Goal: Task Accomplishment & Management: Manage account settings

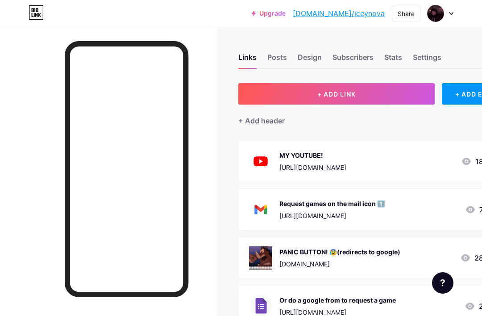
click at [302, 57] on div "Design" at bounding box center [310, 60] width 24 height 16
click at [314, 58] on div "Design" at bounding box center [310, 60] width 24 height 16
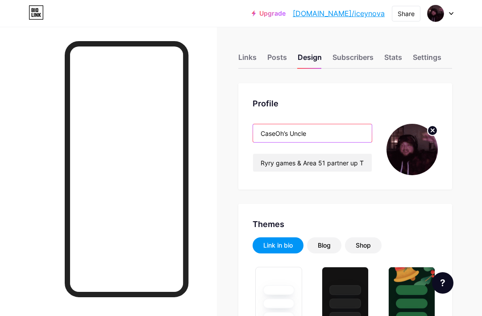
click at [360, 141] on input "CaseOh’s Uncle" at bounding box center [312, 133] width 119 height 18
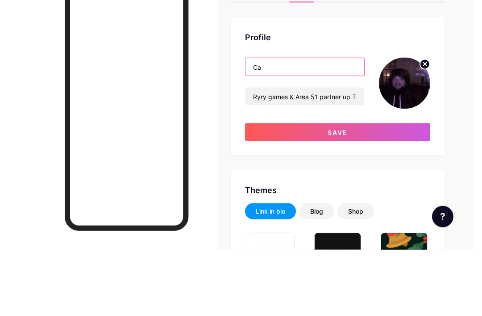
type input "C"
paste input "C̷̡͔̺̺̻͆̄̈́̓͆̎̅͗̕͜a̸̡͈̘͍͖̰̹̮̒͊̂̂͊͑s̸̬̙̬̪̤̝̟͖̳͉̀̓̑̿̔̐e̵̜̝͔̜̜̮͍̖̬͗͆̓̃̇͘O̶͐̿͑̓̀̈́̆̏̋…"
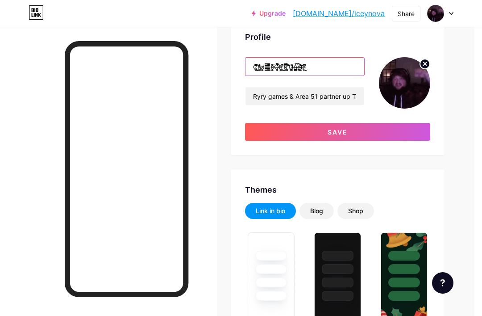
type input "C̷̡͔̺̺̻͆̄̈́̓͆̎̅͗̕͜a̸̡͈̘͍͖̰̹̮̒͊̂̂͊͑s̸̬̙̬̪̤̝̟͖̳͉̀̓̑̿̔̐e̵̜̝͔̜̜̮͍̖̬͗͆̓̃̇͘O̶͐̿͑̓̀̈́̆̏̋…"
click at [406, 124] on button "Save" at bounding box center [337, 132] width 185 height 18
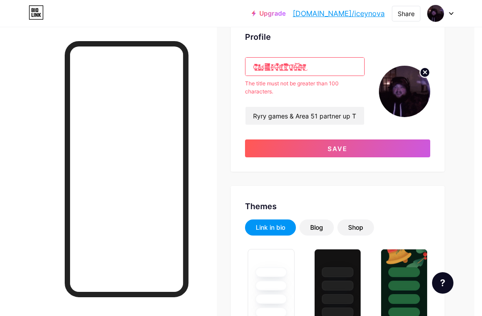
click at [422, 72] on circle at bounding box center [425, 72] width 10 height 10
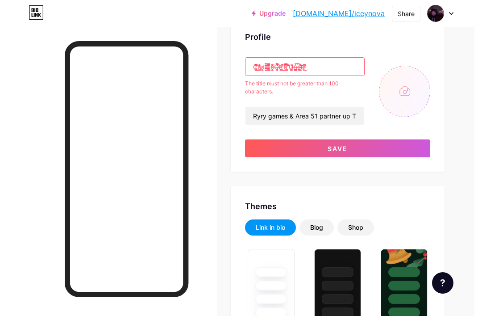
click at [347, 54] on div "Profile C̷̡͔̺̺̻͆̄̈́̓͆̎̅͗̕͜a̸̡͈̘͍͖̰̹̮̒͊̂̂͊͑s̸̬̙̬̪̤̝̟͖̳͉̀̓̑̿̔̐e̵̜̝͔̜̜̮͍̖̬͗͆̓̃̇͘O̶͐…" at bounding box center [338, 94] width 214 height 155
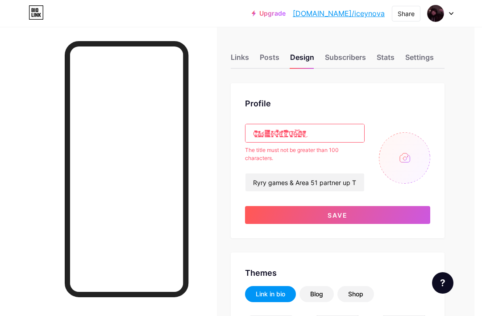
click at [335, 58] on div "Subscribers" at bounding box center [345, 60] width 41 height 16
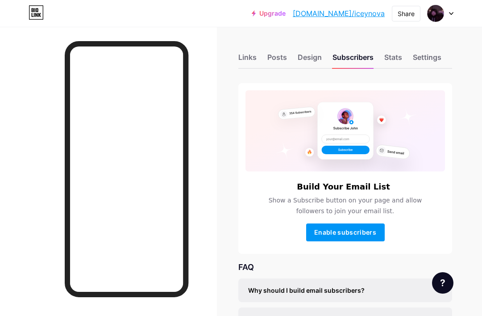
click at [302, 64] on div "Design" at bounding box center [310, 60] width 24 height 16
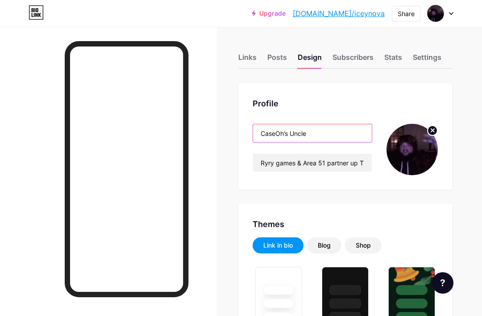
click at [348, 130] on input "CaseOh’s Uncle" at bounding box center [312, 133] width 119 height 18
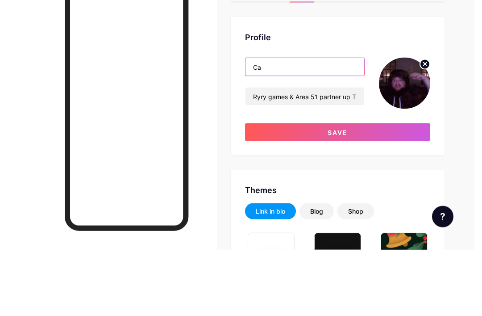
type input "C"
paste input "ℂ𝕒𝕤𝕖𝕆𝕙’𝕤 𝕌𝕟𝕔𝕝𝕖"
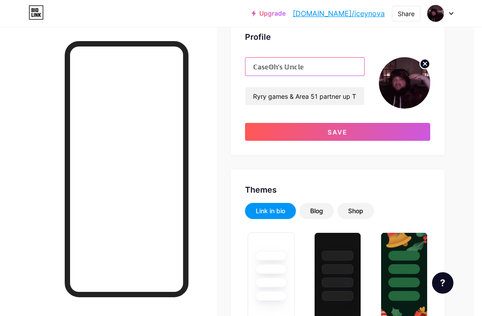
type input "ℂ𝕒𝕤𝕖𝕆𝕙’𝕤 𝕌𝕟𝕔𝕝𝕖"
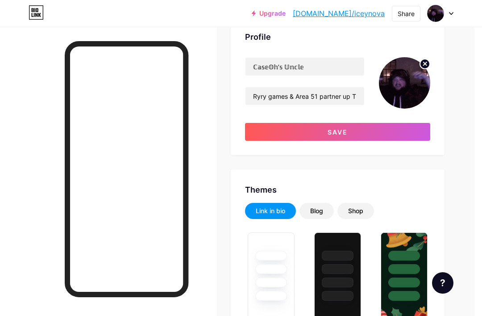
click at [390, 133] on button "Save" at bounding box center [337, 132] width 185 height 18
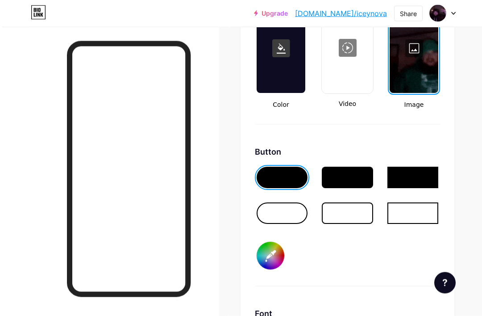
scroll to position [1257, 4]
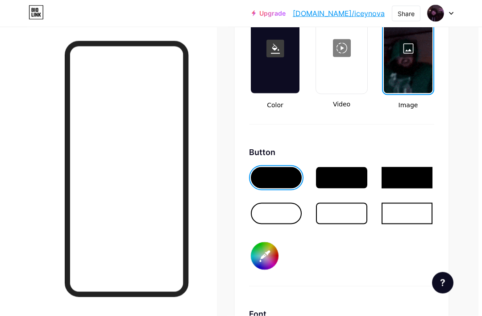
click at [294, 221] on div at bounding box center [276, 213] width 51 height 21
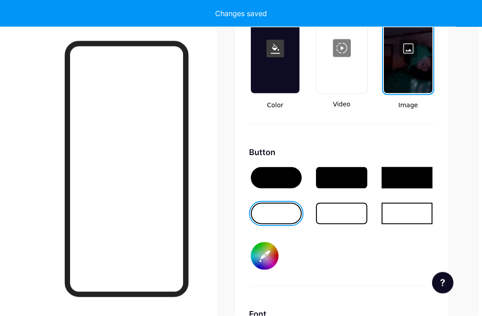
scroll to position [1257, 4]
type input "#ffffff"
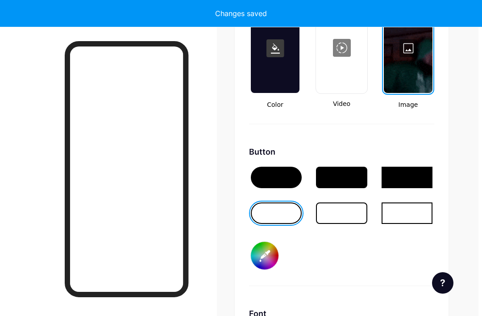
click at [270, 255] on input "#000000" at bounding box center [265, 256] width 28 height 28
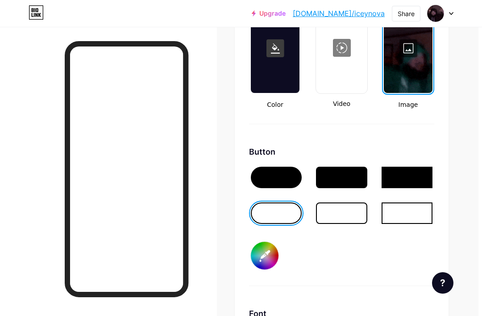
type input "#ffffff"
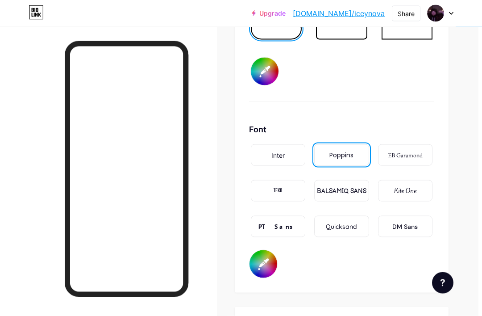
scroll to position [1452, 4]
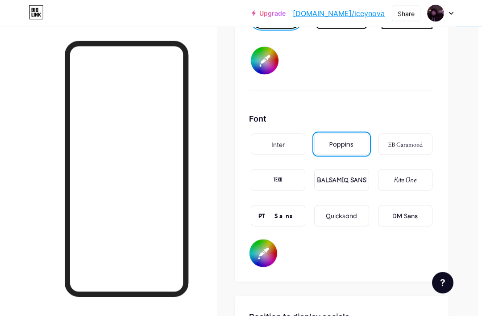
click at [261, 262] on input "#ffffff" at bounding box center [264, 253] width 28 height 28
click at [268, 247] on input "#ffffff" at bounding box center [264, 253] width 28 height 28
type input "#ffffff"
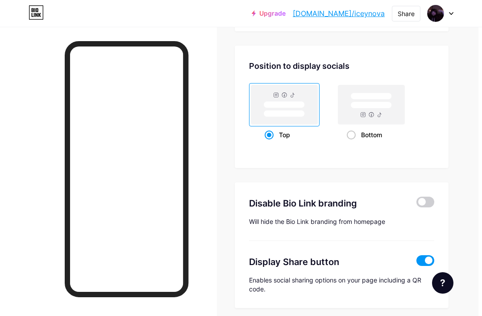
scroll to position [1711, 0]
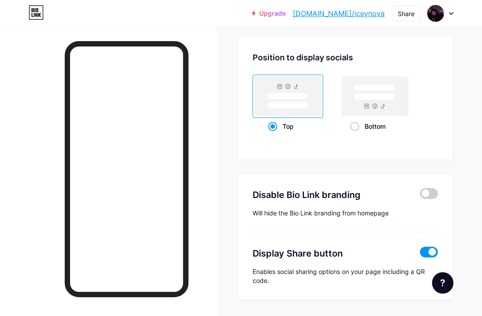
click at [435, 188] on span at bounding box center [429, 193] width 18 height 11
click at [420, 196] on input "checkbox" at bounding box center [420, 196] width 0 height 0
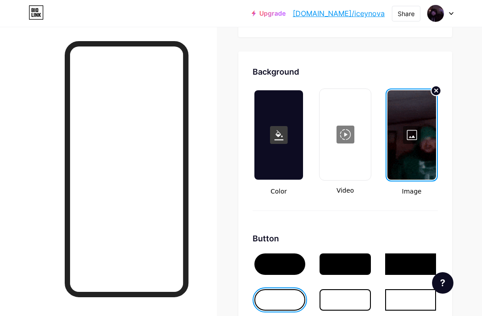
scroll to position [1161, 0]
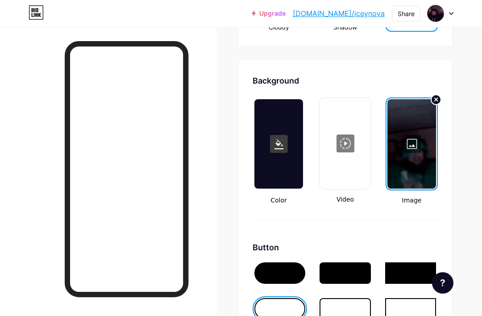
click at [358, 141] on div at bounding box center [346, 143] width 50 height 89
type input "#000000"
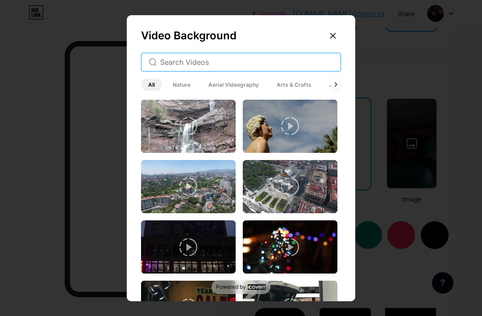
click at [309, 67] on input "text" at bounding box center [246, 62] width 173 height 11
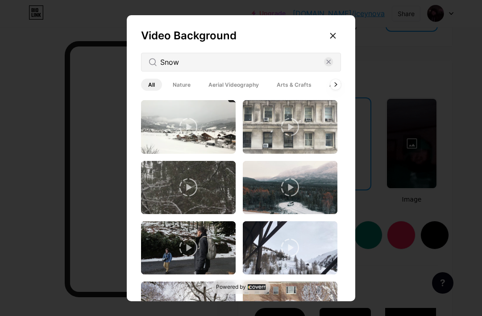
scroll to position [180, 0]
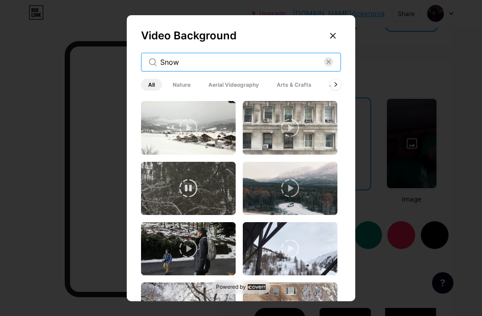
type input "Snow"
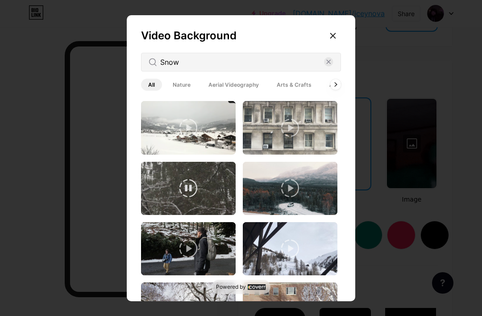
click at [222, 215] on img at bounding box center [188, 188] width 95 height 53
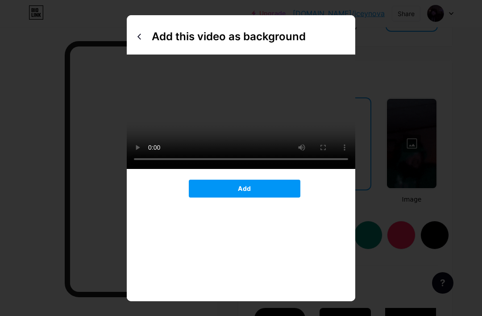
click at [236, 197] on button "Add" at bounding box center [245, 189] width 112 height 18
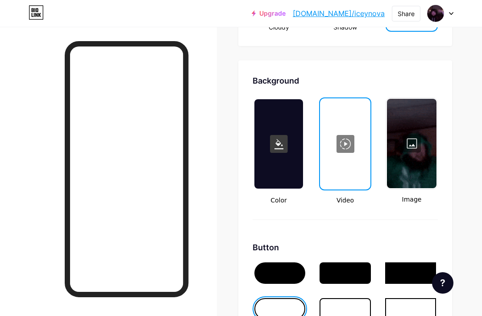
click at [244, 205] on div "Background Color Video Image Button #000000 Font Inter Poppins EB Garamond TEKO…" at bounding box center [346, 316] width 214 height 512
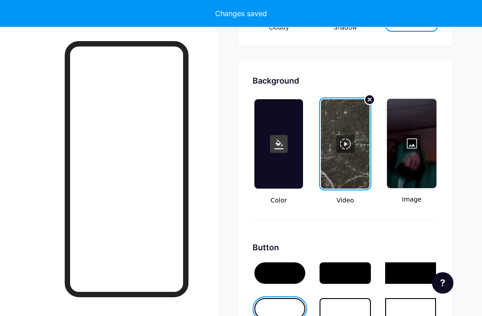
type input "#000000"
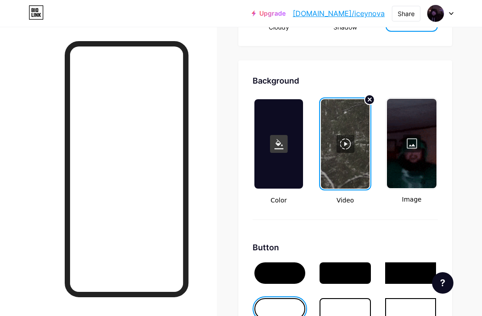
click at [365, 100] on div at bounding box center [345, 143] width 49 height 89
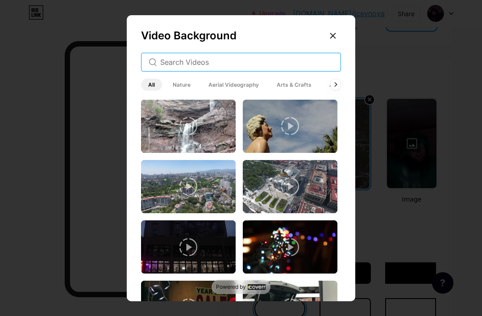
click at [304, 67] on input "text" at bounding box center [246, 62] width 173 height 11
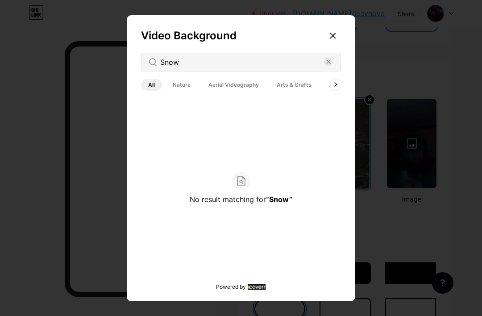
click at [284, 87] on div "Video Background Snow All Nature Aerial Videography Arts & Crafts Architecture …" at bounding box center [241, 160] width 229 height 290
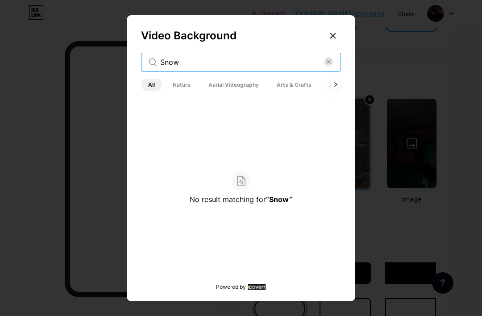
click at [272, 67] on input "Snow" at bounding box center [242, 62] width 164 height 11
type input "Snow"
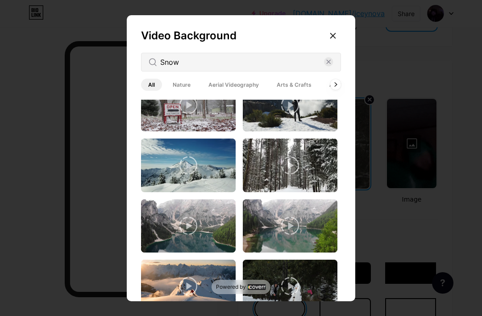
scroll to position [864, 0]
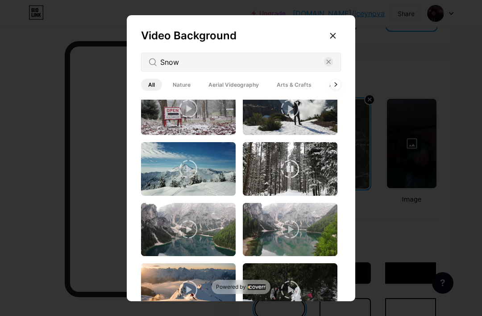
click at [311, 189] on img at bounding box center [290, 168] width 95 height 53
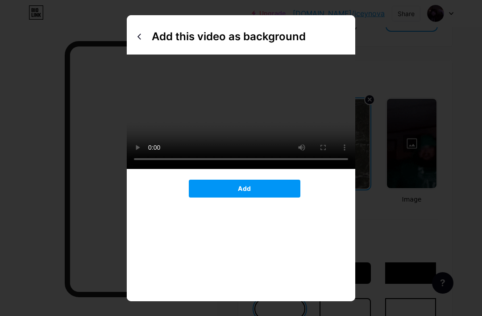
click at [287, 197] on button "Add" at bounding box center [245, 189] width 112 height 18
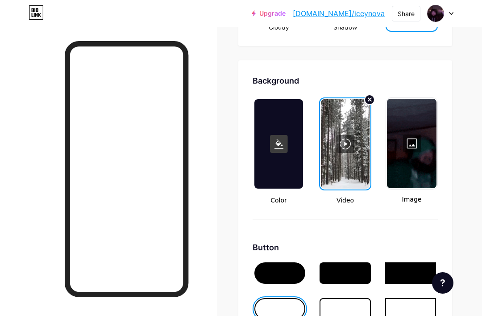
click at [452, 192] on div "Background Color Video Image Button #000000 Font Inter Poppins EB Garamond TEKO…" at bounding box center [346, 316] width 214 height 512
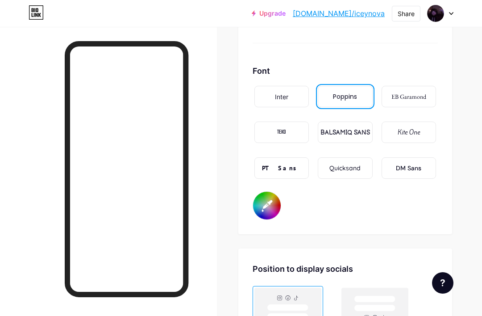
scroll to position [1497, 0]
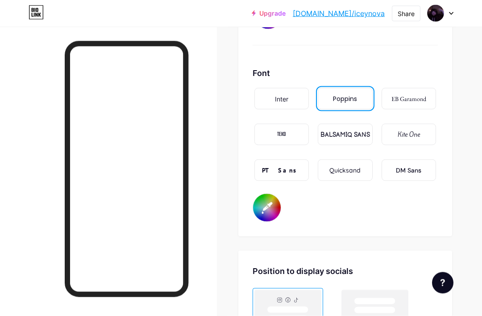
click at [278, 133] on div "TEKO" at bounding box center [281, 134] width 9 height 9
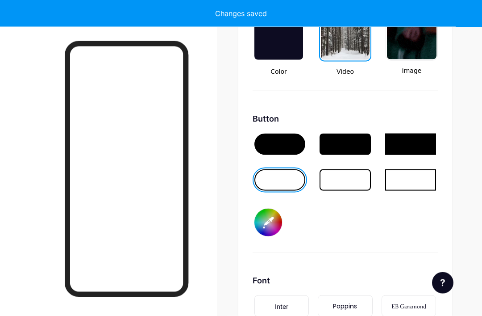
type input "#000000"
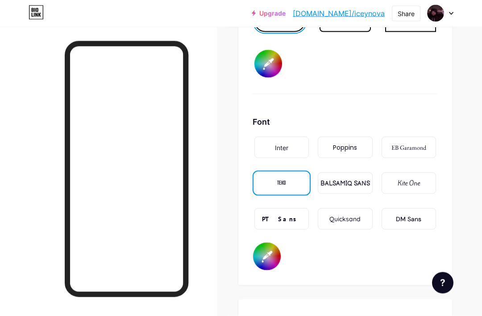
click at [270, 256] on input "#ffffff" at bounding box center [267, 257] width 28 height 28
type input "#000000"
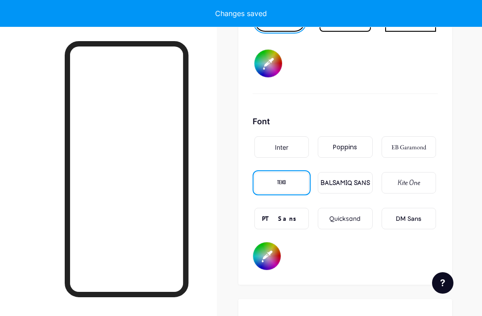
type input "#000000"
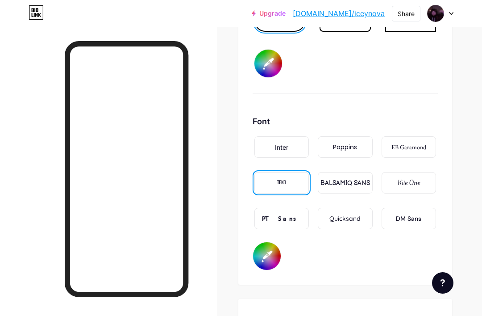
type input "#ffffff"
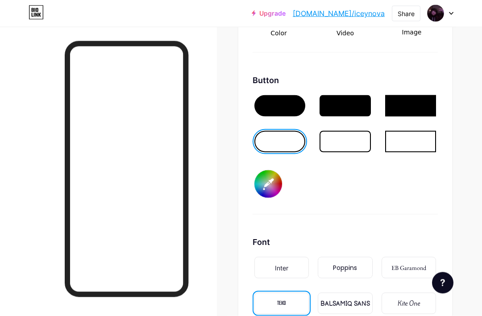
scroll to position [1329, 0]
click at [354, 16] on link "[DOMAIN_NAME]/iceynova" at bounding box center [339, 13] width 92 height 11
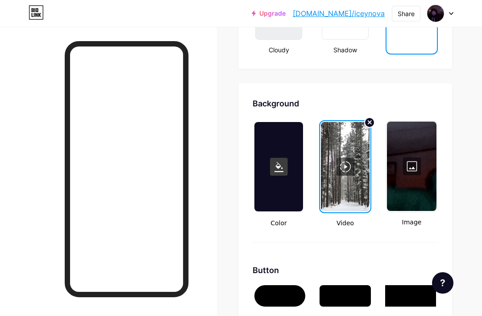
scroll to position [1138, 0]
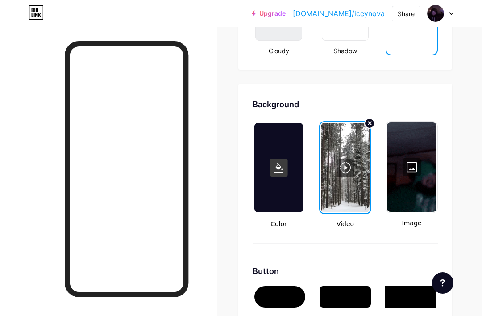
click at [370, 119] on circle at bounding box center [370, 123] width 10 height 10
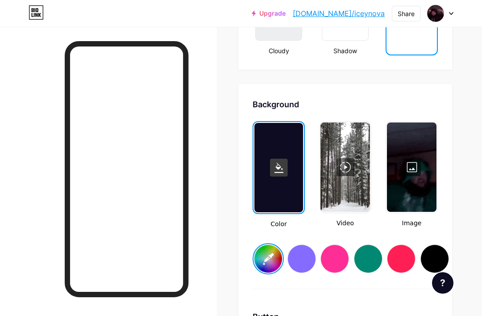
type input "#000000"
type input "#ffffff"
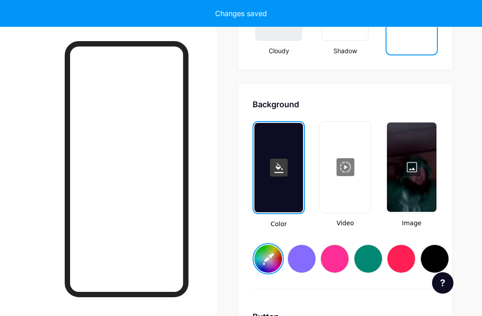
click at [354, 137] on div at bounding box center [346, 166] width 50 height 89
type input "#000000"
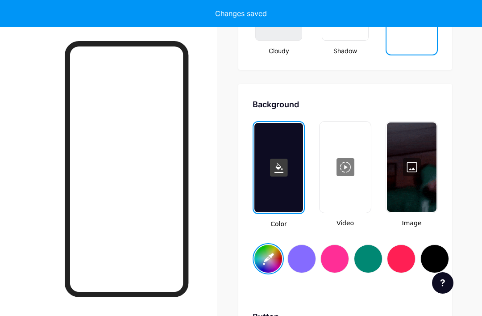
type input "#ffffff"
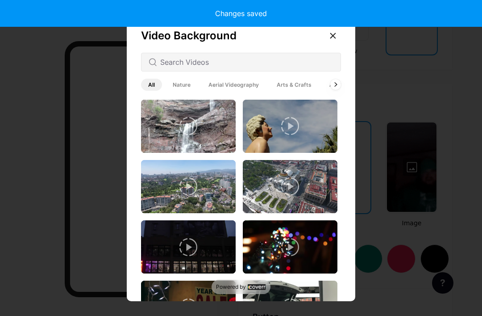
type input "#000000"
type input "#ffffff"
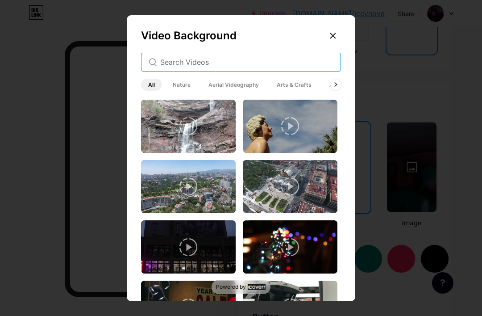
click at [323, 67] on input "text" at bounding box center [246, 62] width 173 height 11
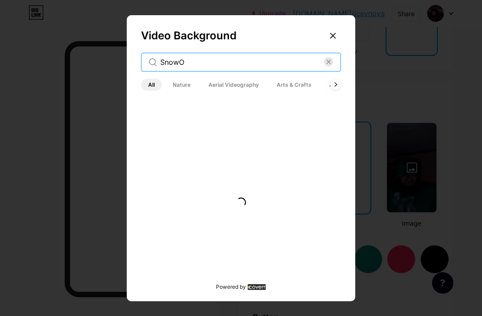
type input "Snow"
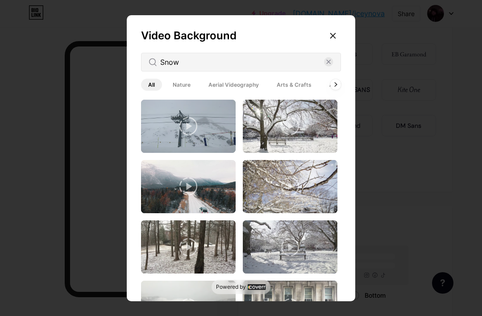
scroll to position [0, 0]
click at [190, 91] on span "Nature" at bounding box center [182, 85] width 32 height 12
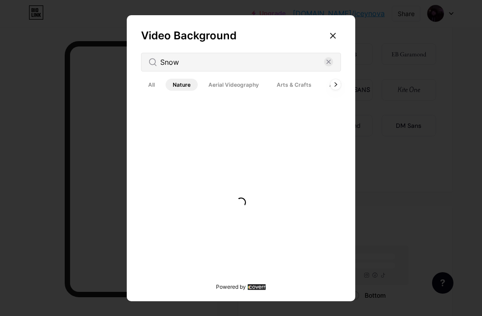
click at [180, 91] on span "Nature" at bounding box center [182, 85] width 32 height 12
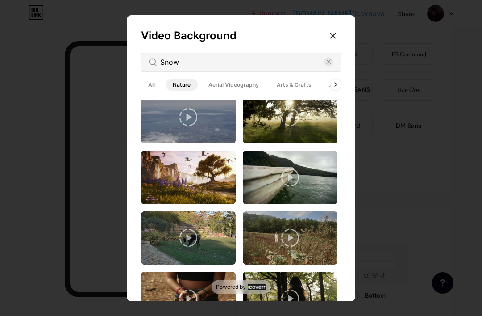
scroll to position [196, 0]
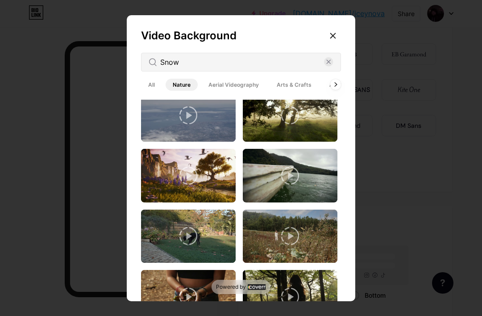
click at [155, 91] on span "All" at bounding box center [151, 85] width 21 height 12
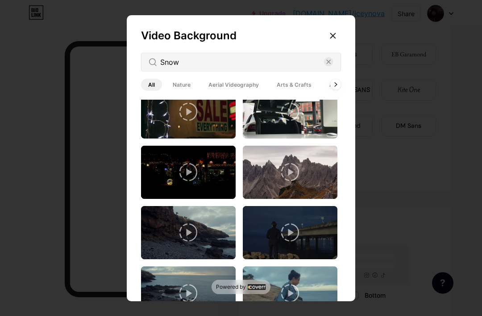
click at [150, 91] on span "All" at bounding box center [151, 85] width 21 height 12
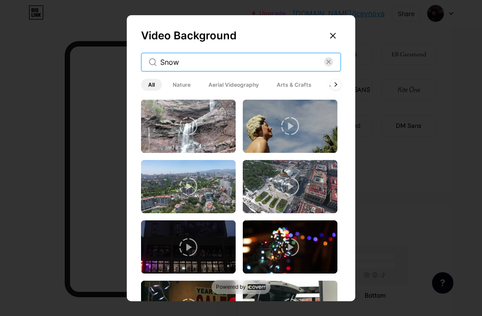
click at [199, 67] on input "Snow" at bounding box center [242, 62] width 164 height 11
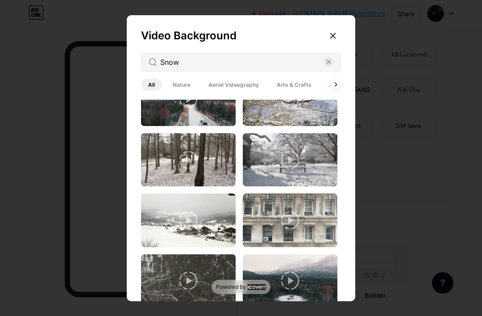
scroll to position [92, 0]
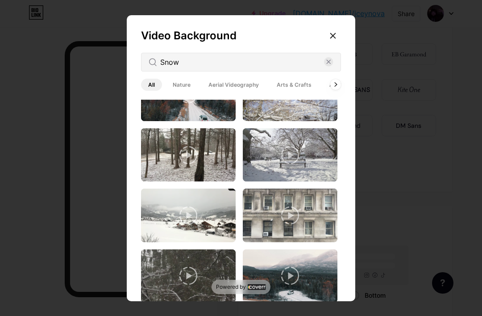
click at [162, 242] on img at bounding box center [188, 215] width 95 height 53
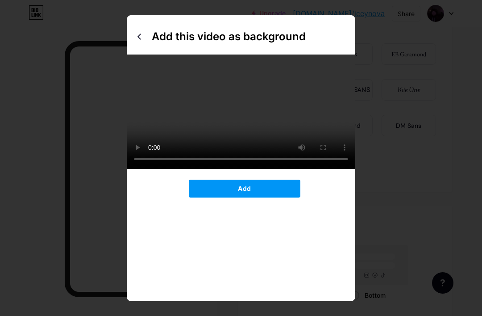
click at [164, 169] on video at bounding box center [241, 111] width 229 height 114
click at [206, 197] on button "Add" at bounding box center [245, 189] width 112 height 18
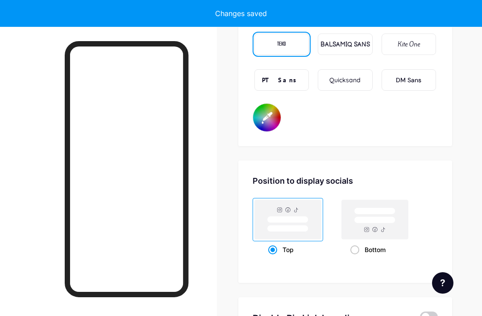
type input "#000000"
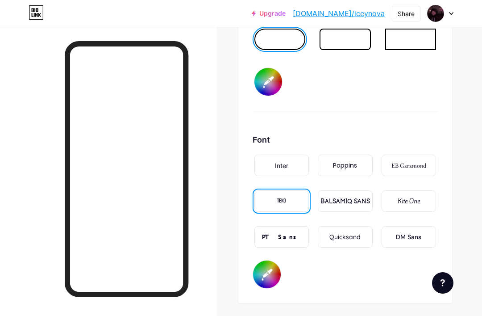
scroll to position [1430, 0]
click at [275, 279] on input "#ffffff" at bounding box center [267, 275] width 28 height 28
type input "#adadad"
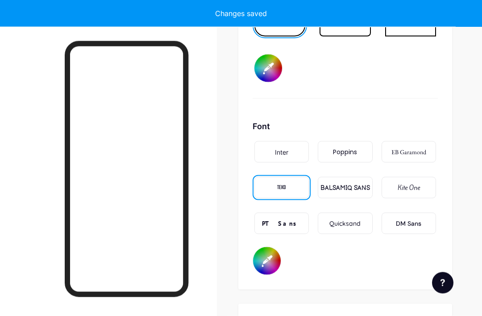
type input "#000000"
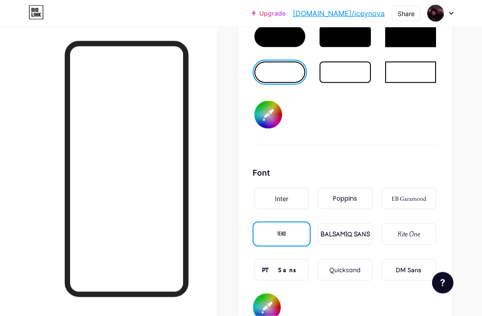
scroll to position [1396, 0]
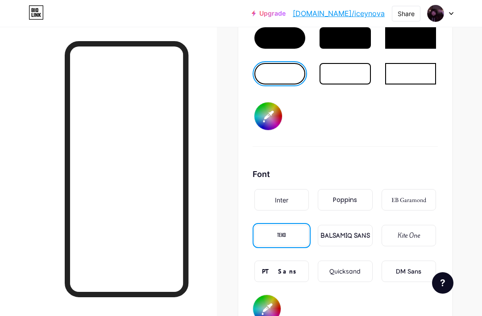
click at [260, 115] on input "#000000" at bounding box center [269, 116] width 28 height 28
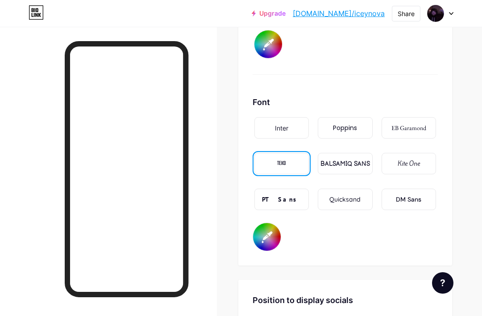
scroll to position [1469, 0]
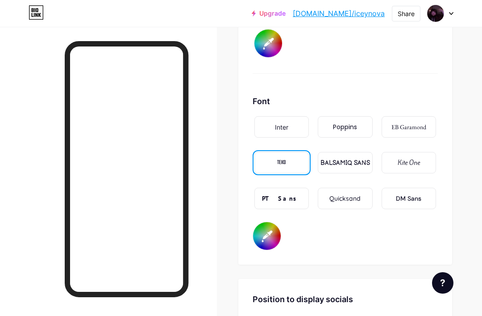
click at [265, 249] on input "#adadad" at bounding box center [267, 236] width 28 height 28
type input "#000000"
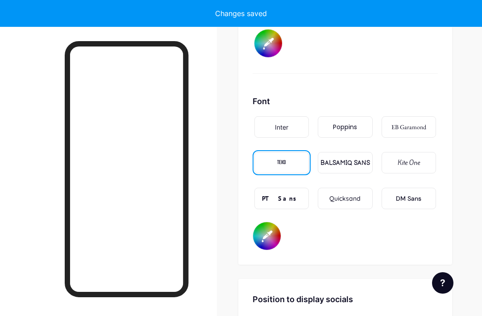
type input "#93e3fd"
type input "#000000"
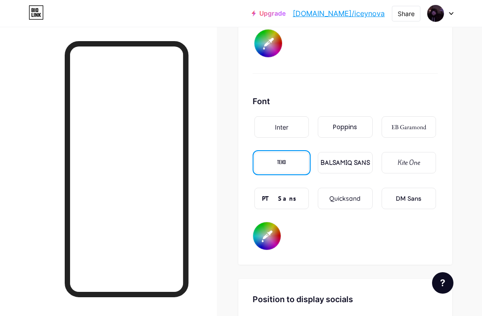
type input "#00a1d8"
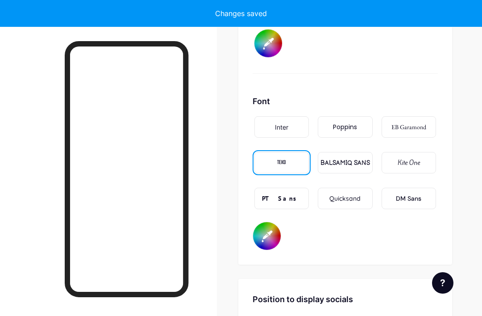
type input "#000000"
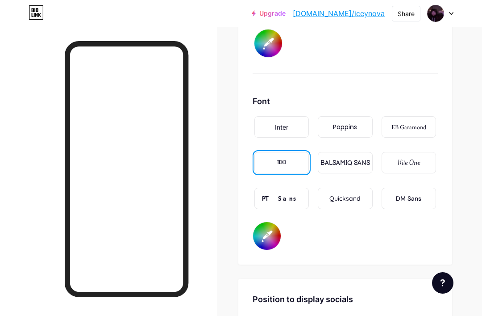
type input "#0042a9"
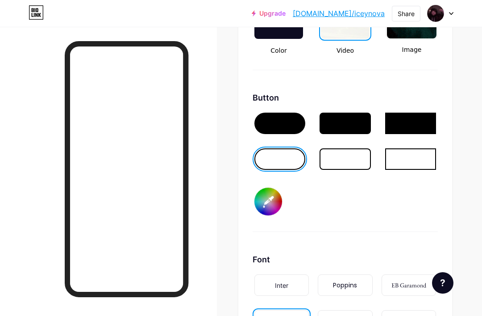
click at [285, 191] on div "Button #000000" at bounding box center [345, 162] width 185 height 140
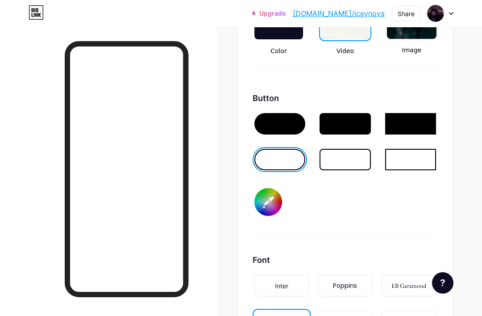
click at [277, 204] on input "#000000" at bounding box center [269, 202] width 28 height 28
type input "#93e3fd"
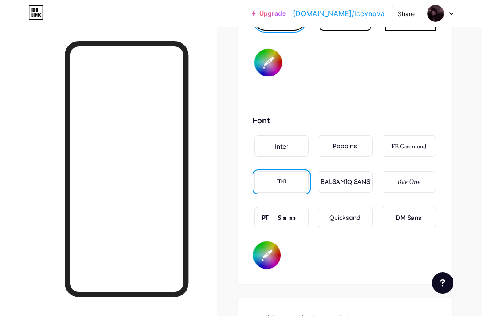
scroll to position [1449, 0]
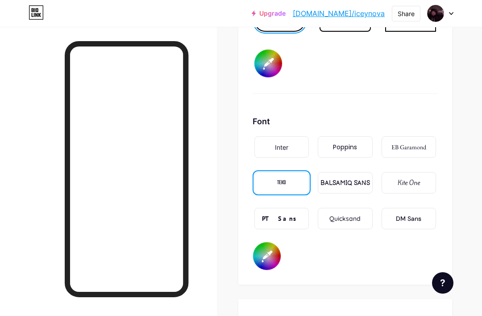
click at [268, 262] on input "#0042a9" at bounding box center [267, 256] width 28 height 28
type input "#000000"
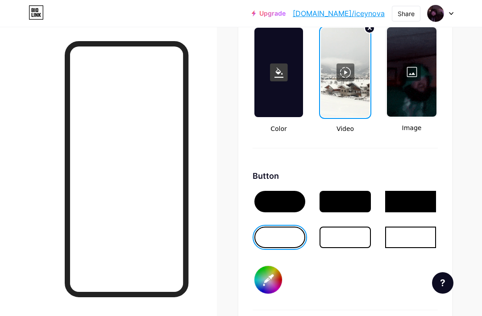
scroll to position [1220, 0]
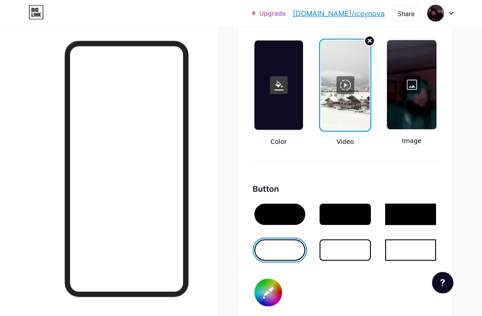
click at [369, 13] on link "[DOMAIN_NAME]/iceynova" at bounding box center [339, 13] width 92 height 11
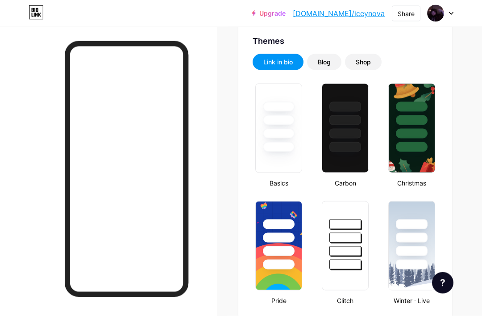
scroll to position [0, 0]
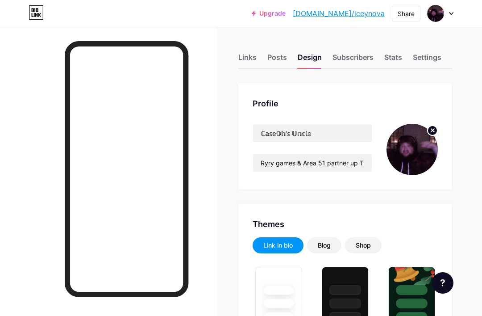
click at [397, 62] on div "Stats" at bounding box center [394, 60] width 18 height 16
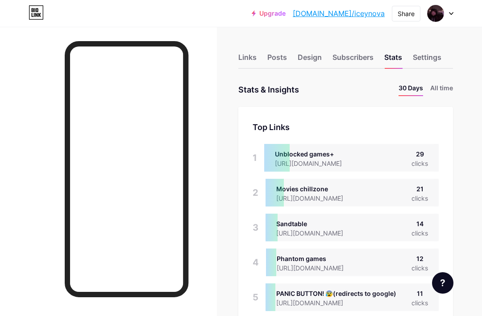
scroll to position [316, 482]
click at [444, 92] on li "All time" at bounding box center [442, 89] width 23 height 13
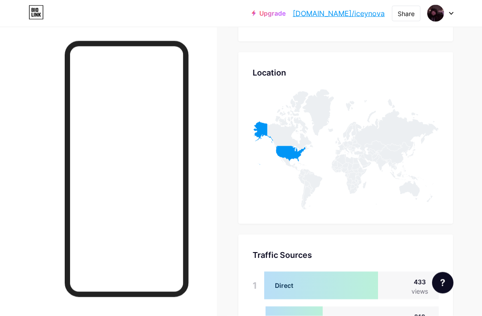
scroll to position [637, 0]
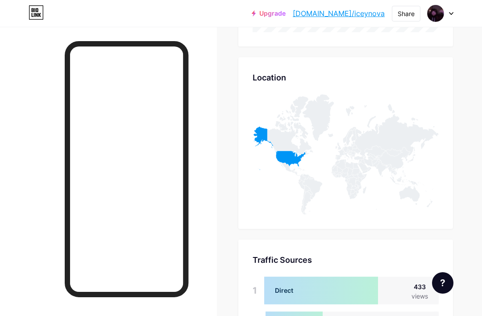
click at [293, 157] on icon at bounding box center [279, 147] width 53 height 43
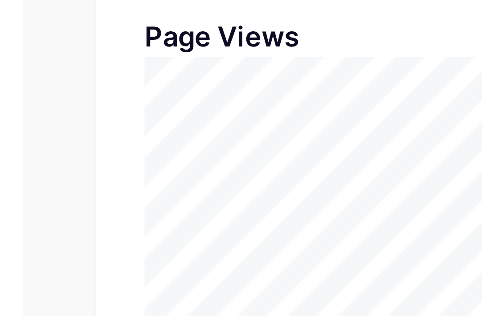
scroll to position [426, 0]
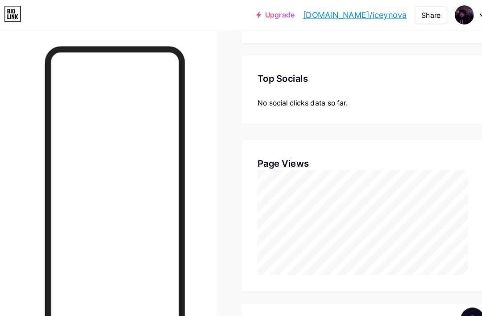
click at [239, 266] on div "Stats & Insights Page Stats 30 Days All time Top Links Links 1 Movies chillzone…" at bounding box center [346, 128] width 215 height 943
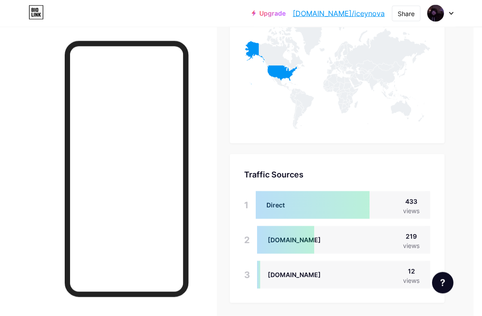
scroll to position [726, 8]
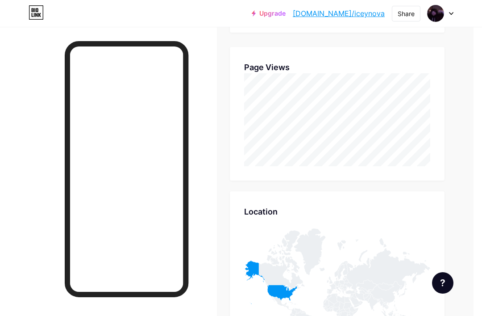
click at [279, 287] on icon at bounding box center [270, 281] width 53 height 43
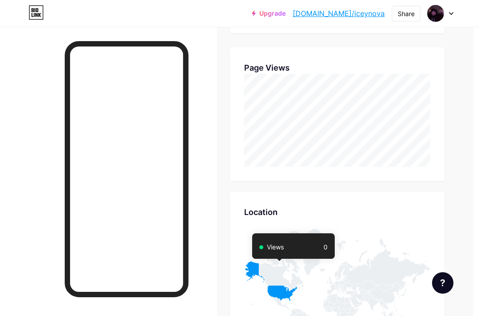
click at [260, 268] on icon at bounding box center [282, 261] width 46 height 60
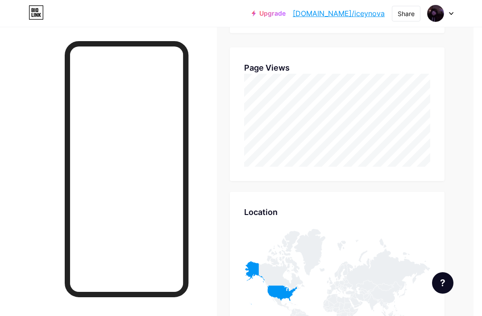
click at [255, 272] on icon at bounding box center [270, 282] width 53 height 43
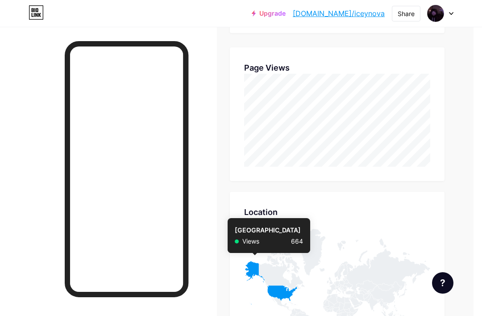
click at [286, 295] on icon at bounding box center [270, 282] width 53 height 43
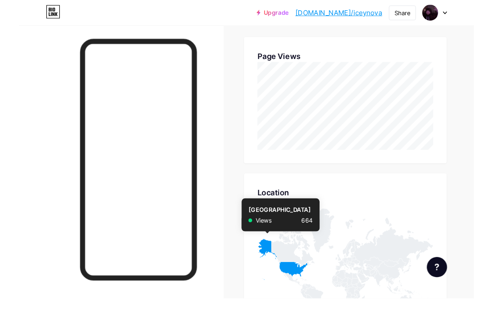
scroll to position [503, 0]
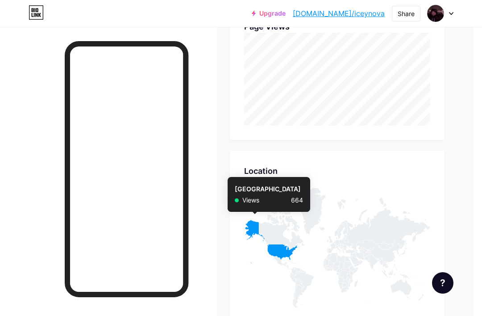
click at [358, 241] on icon at bounding box center [386, 223] width 88 height 53
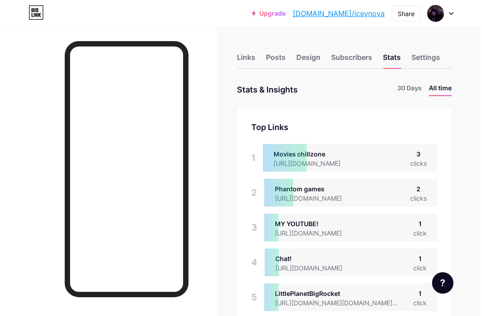
scroll to position [0, 8]
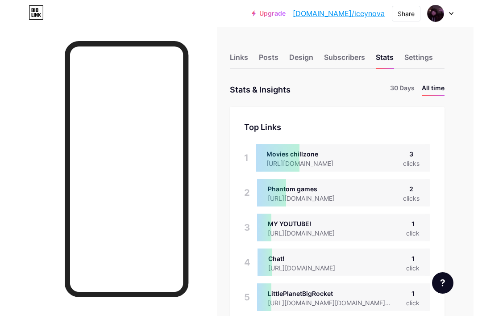
click at [300, 61] on div "Design" at bounding box center [301, 60] width 24 height 16
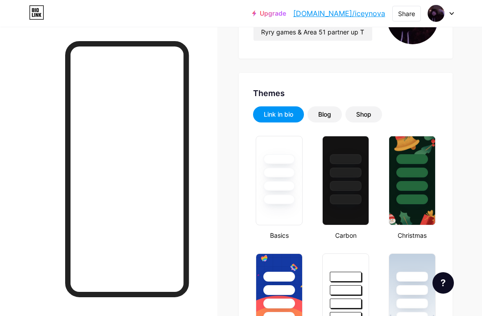
type input "#93e3fd"
type input "#000000"
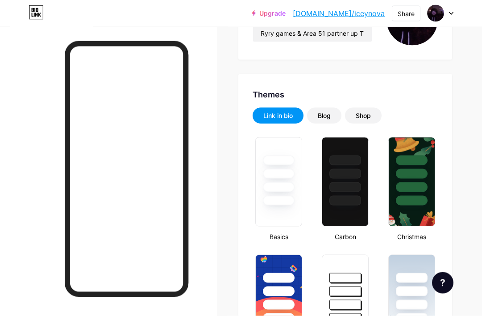
click at [326, 120] on div "Blog" at bounding box center [324, 116] width 34 height 16
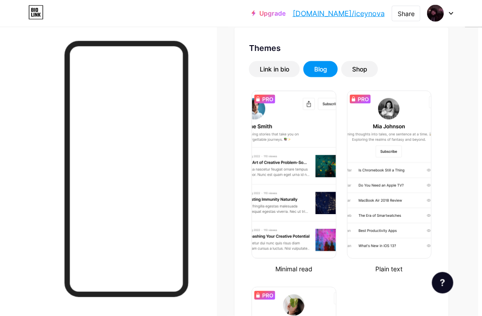
scroll to position [176, 4]
click at [367, 67] on div "Shop" at bounding box center [359, 68] width 15 height 9
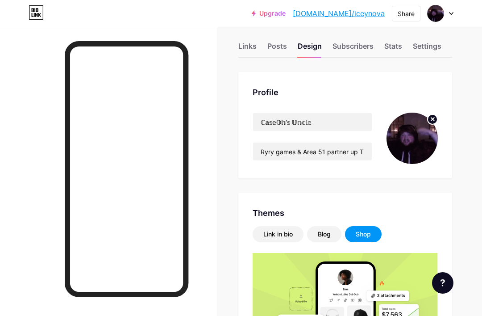
scroll to position [0, 0]
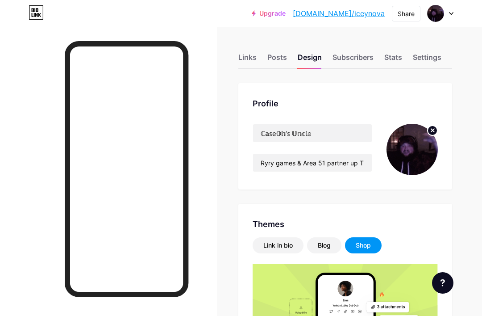
click at [357, 55] on div "Subscribers" at bounding box center [353, 60] width 41 height 16
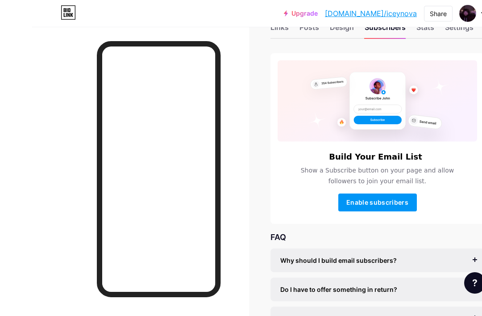
scroll to position [60, 0]
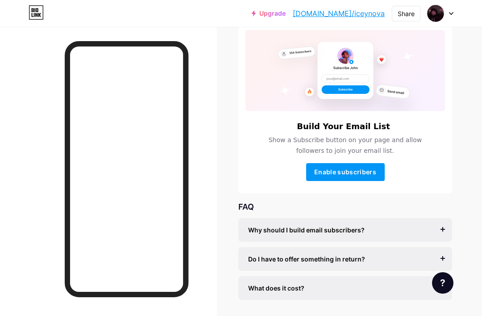
click at [377, 176] on button "Enable subscribers" at bounding box center [345, 172] width 79 height 18
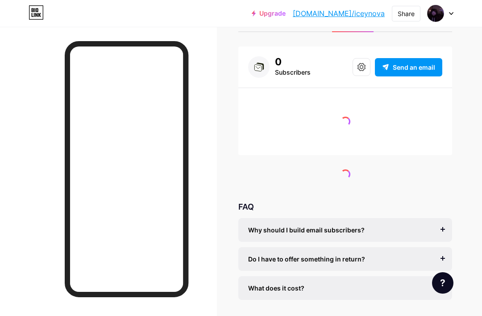
scroll to position [0, 0]
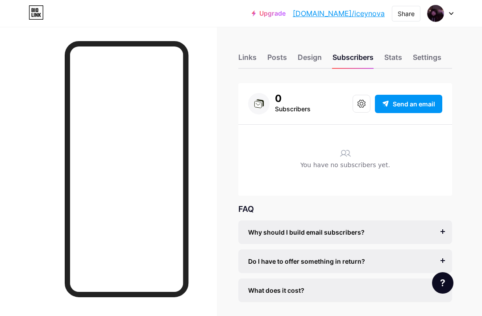
click at [311, 63] on div "Design" at bounding box center [310, 60] width 24 height 16
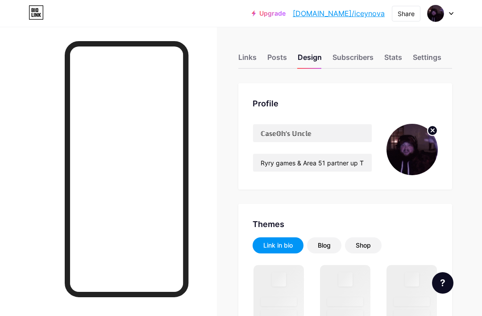
click at [310, 53] on div "Design" at bounding box center [310, 60] width 24 height 16
click at [281, 58] on div "Posts" at bounding box center [278, 60] width 20 height 16
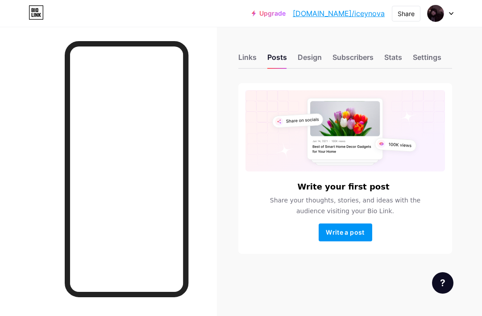
click at [256, 57] on div "Links" at bounding box center [248, 60] width 18 height 16
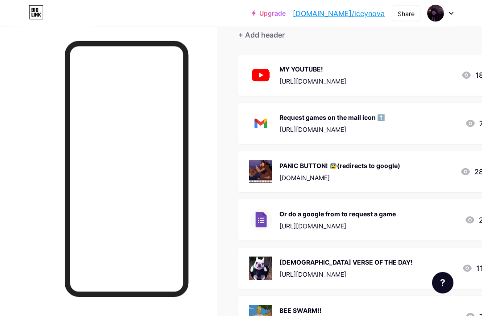
scroll to position [74, 0]
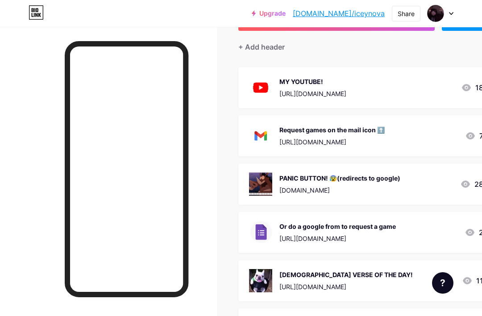
click at [367, 17] on link "[DOMAIN_NAME]/iceynova" at bounding box center [339, 13] width 92 height 11
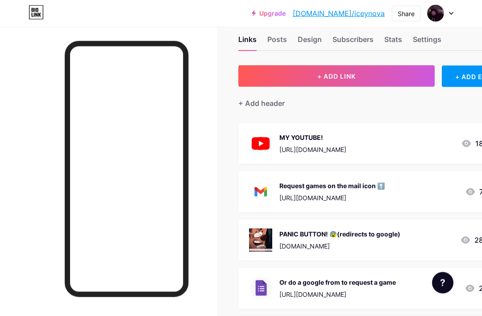
scroll to position [0, 0]
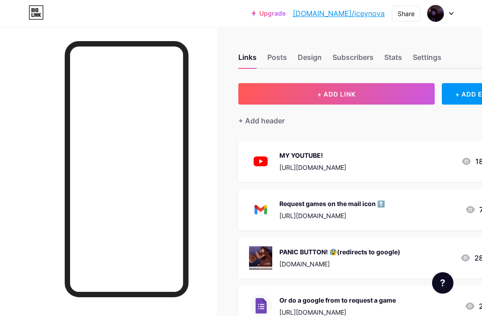
click at [411, 95] on button "+ ADD LINK" at bounding box center [337, 93] width 197 height 21
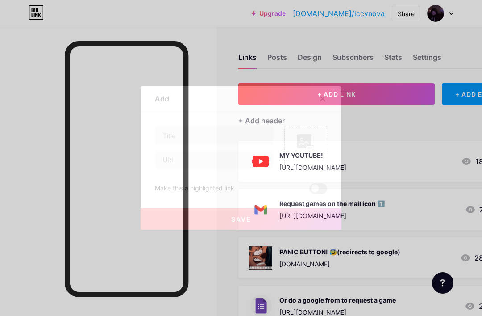
click at [332, 107] on div at bounding box center [328, 99] width 27 height 16
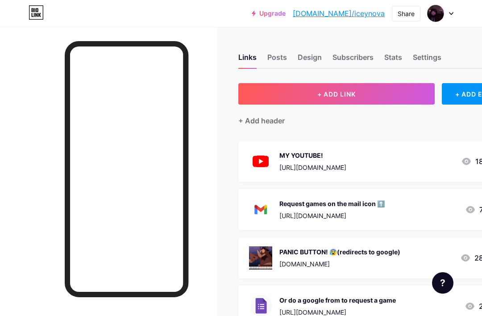
click at [358, 93] on button "+ ADD LINK" at bounding box center [337, 93] width 197 height 21
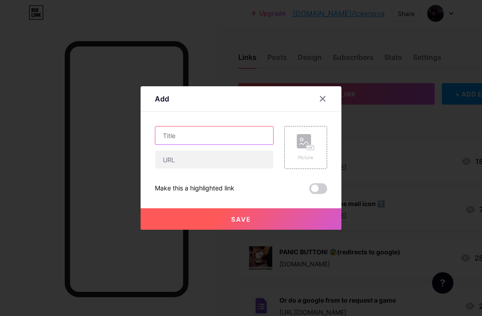
click at [175, 144] on input "text" at bounding box center [214, 135] width 118 height 18
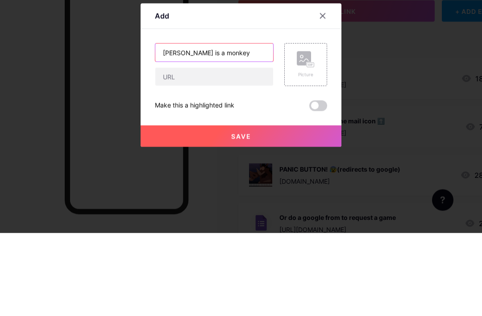
type input "[PERSON_NAME] is a monkey"
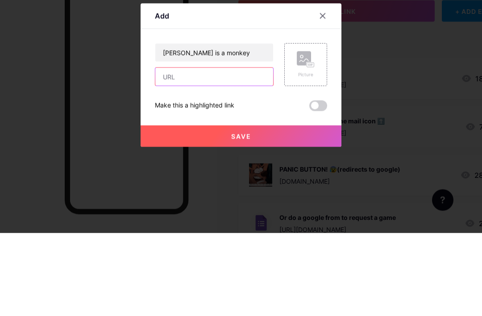
click at [174, 151] on input "text" at bounding box center [214, 160] width 118 height 18
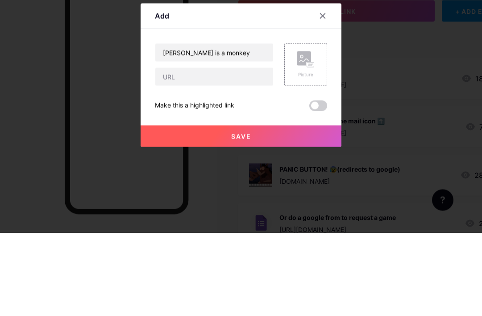
click at [319, 91] on div at bounding box center [323, 99] width 16 height 16
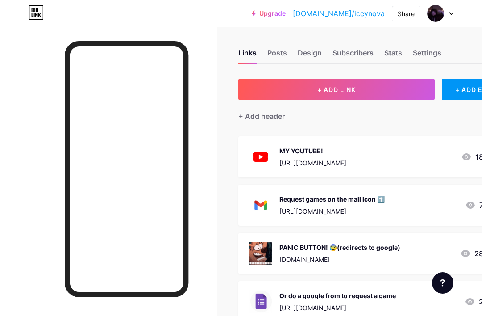
scroll to position [5, 0]
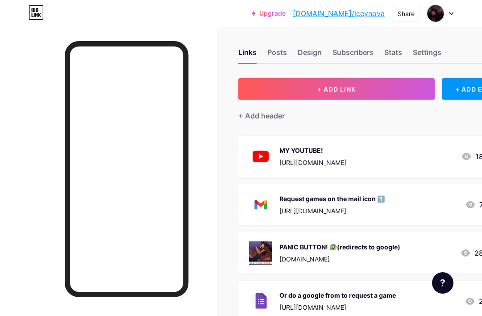
click at [452, 91] on div "+ ADD EMBED" at bounding box center [479, 88] width 74 height 21
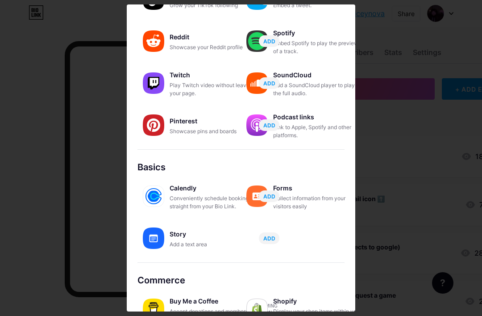
scroll to position [126, 0]
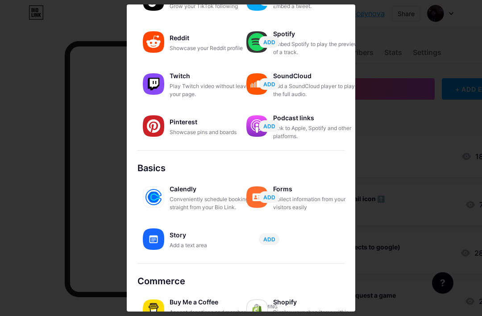
click at [348, 2] on div at bounding box center [241, 158] width 482 height 316
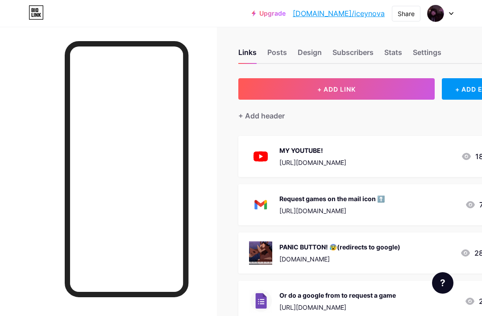
click at [354, 99] on button "+ ADD LINK" at bounding box center [337, 88] width 197 height 21
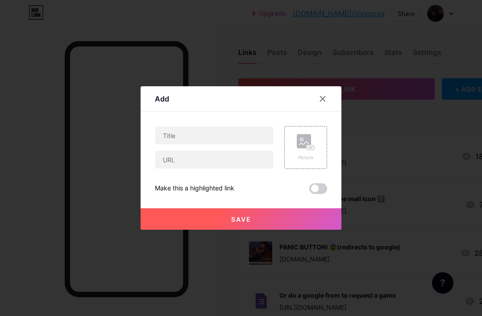
click at [249, 139] on div "Content YouTube Play YouTube video without leaving your page. ADD Vimeo Play Vi…" at bounding box center [241, 153] width 172 height 82
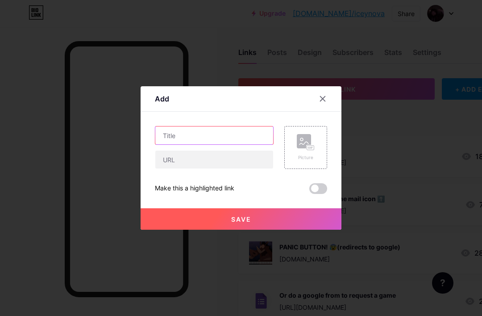
click at [246, 144] on input "text" at bounding box center [214, 135] width 118 height 18
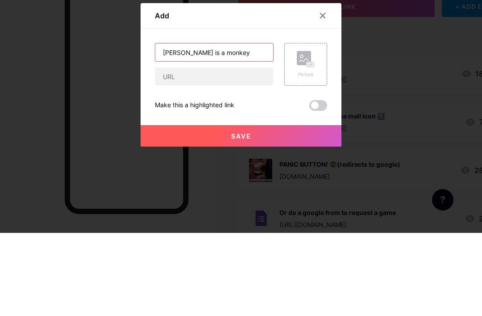
type input "[PERSON_NAME] is a monkey"
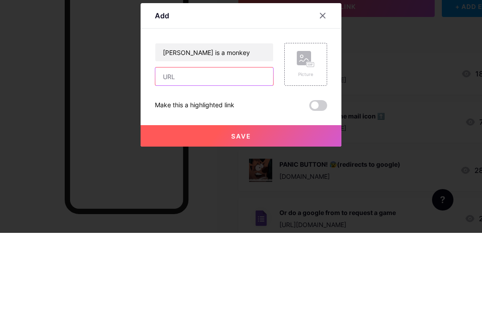
click at [176, 151] on input "text" at bounding box center [214, 160] width 118 height 18
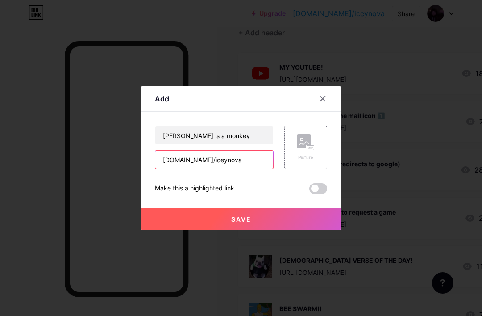
type input "[DOMAIN_NAME]/iceynova"
click at [285, 230] on button "Save" at bounding box center [241, 218] width 201 height 21
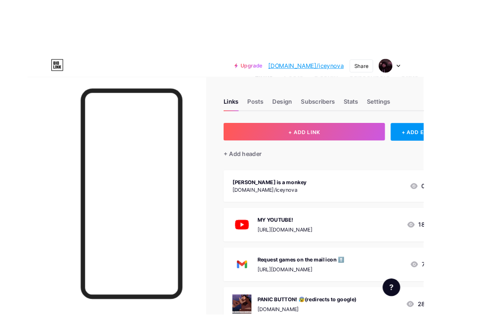
scroll to position [0, 42]
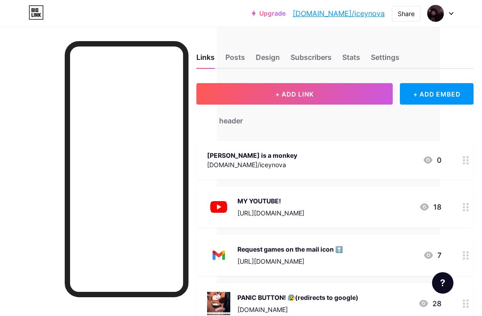
click at [467, 169] on div at bounding box center [466, 160] width 15 height 38
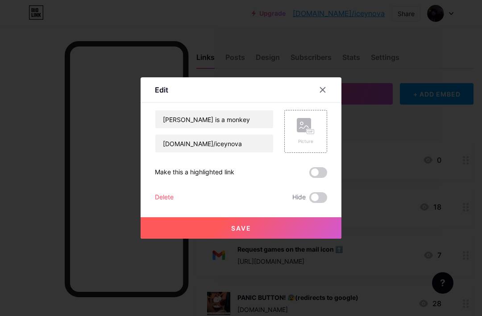
click at [319, 137] on div "Picture" at bounding box center [306, 131] width 43 height 43
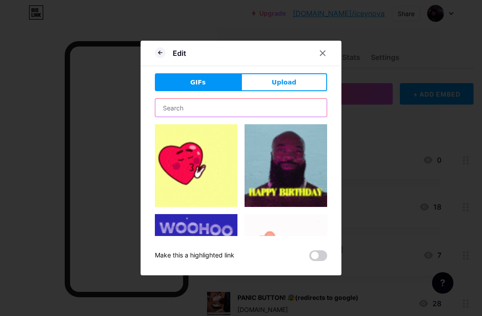
click at [283, 116] on input "text" at bounding box center [241, 108] width 172 height 18
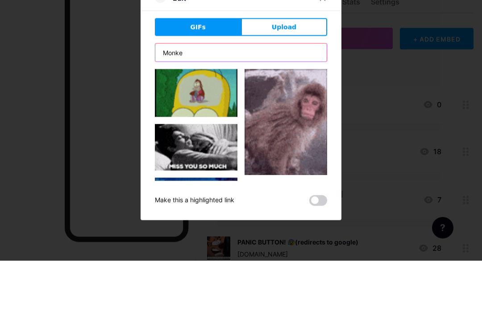
type input "Monkey"
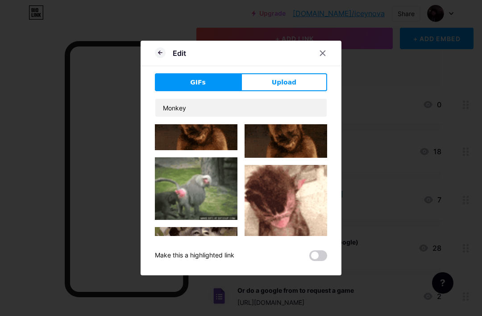
scroll to position [254, 0]
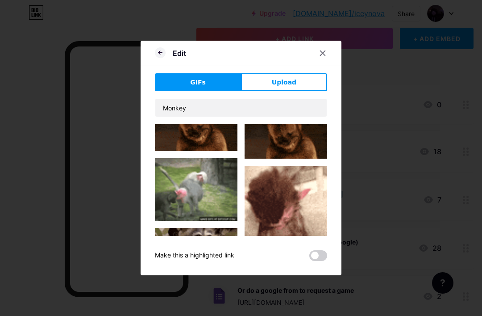
click at [303, 204] on img at bounding box center [286, 220] width 83 height 109
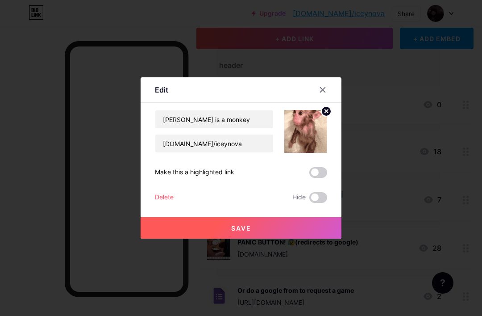
click at [295, 237] on button "Save" at bounding box center [241, 227] width 201 height 21
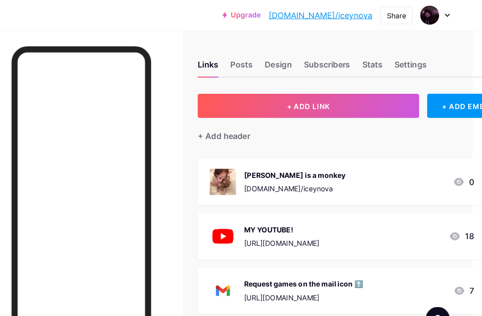
scroll to position [0, 42]
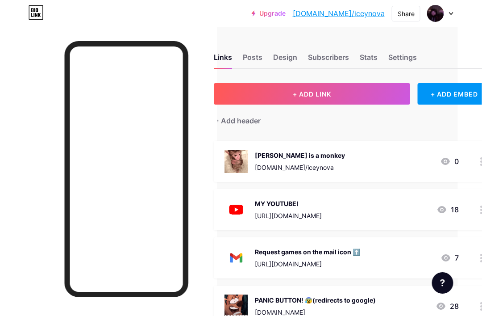
click at [464, 159] on div "[PERSON_NAME] is a monkey [DOMAIN_NAME]/iceynova 0" at bounding box center [352, 161] width 277 height 41
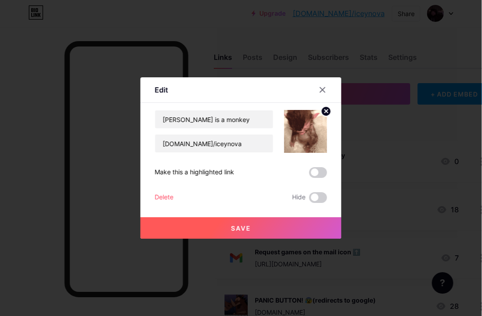
scroll to position [0, 25]
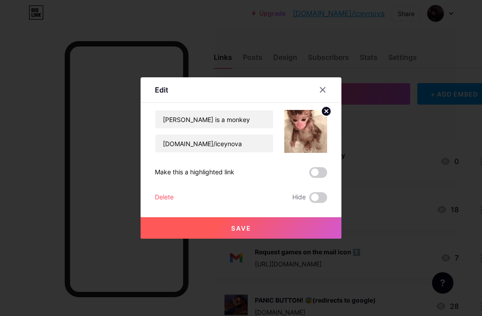
click at [327, 113] on icon at bounding box center [326, 110] width 3 height 3
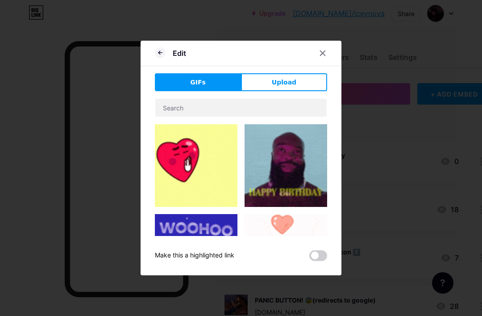
click at [288, 90] on button "Upload" at bounding box center [284, 82] width 86 height 18
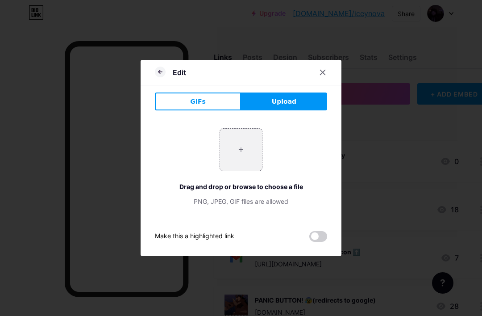
click at [252, 165] on input "file" at bounding box center [241, 150] width 42 height 42
type input "C:\fakepath\IMG_0307.jpeg"
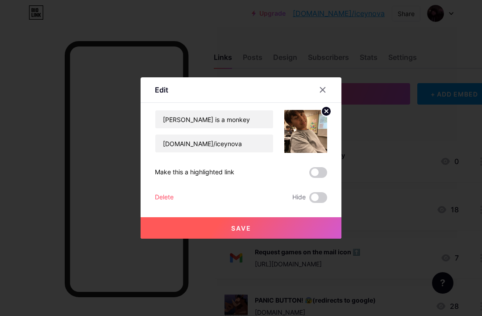
click at [316, 236] on button "Save" at bounding box center [241, 227] width 201 height 21
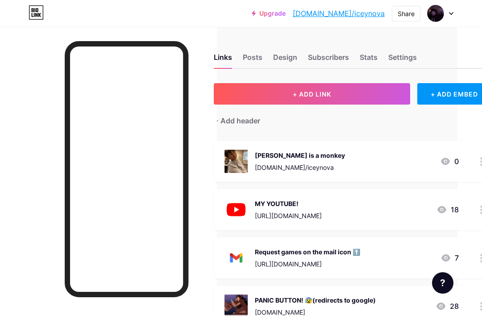
click at [369, 58] on div "Stats" at bounding box center [369, 60] width 18 height 16
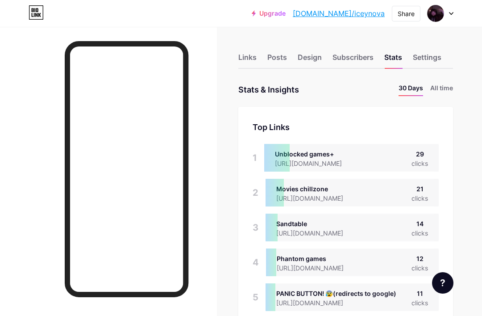
click at [439, 88] on li "All time" at bounding box center [442, 89] width 23 height 13
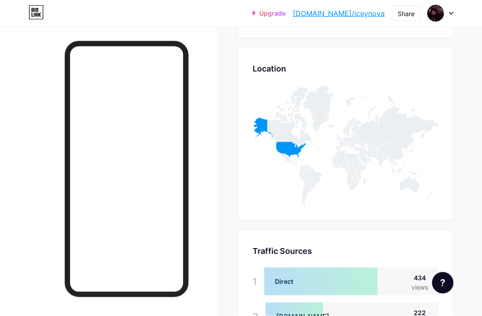
scroll to position [647, 0]
click at [291, 137] on icon at bounding box center [291, 117] width 46 height 60
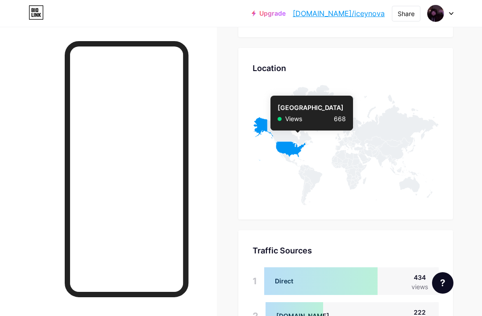
click at [298, 149] on icon at bounding box center [279, 138] width 53 height 43
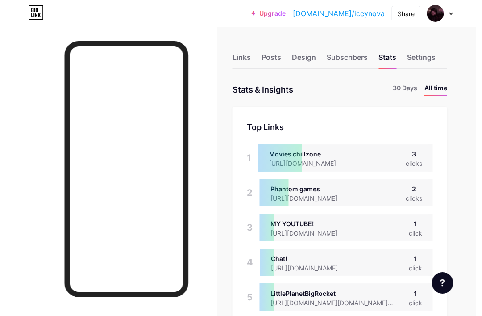
scroll to position [0, 6]
click at [272, 53] on div "Posts" at bounding box center [271, 60] width 20 height 16
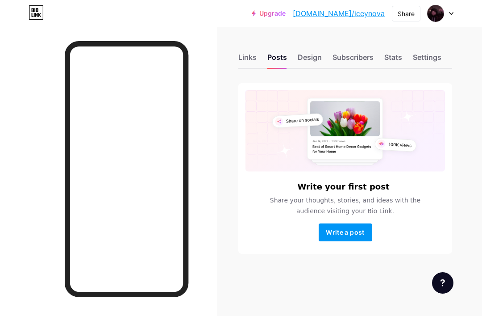
click at [260, 53] on div "Links Posts Design Subscribers Stats Settings" at bounding box center [346, 53] width 214 height 31
click at [253, 62] on div "Links" at bounding box center [248, 60] width 18 height 16
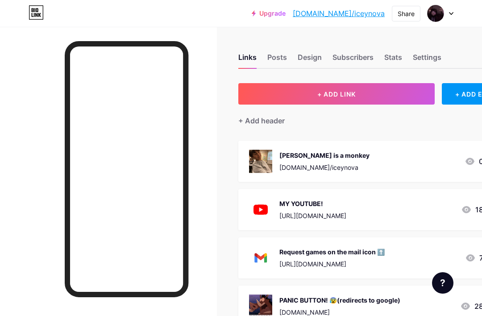
click at [357, 12] on link "[DOMAIN_NAME]/iceynova" at bounding box center [339, 13] width 92 height 11
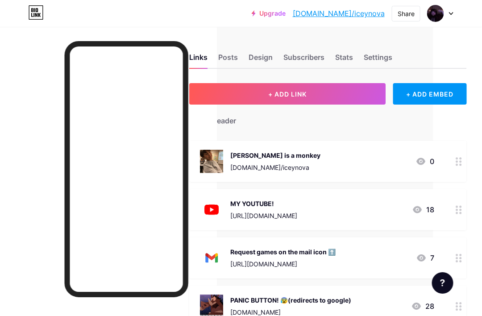
click at [447, 146] on div "Joel is a monkey Bio.link/iceynova 0" at bounding box center [328, 161] width 277 height 41
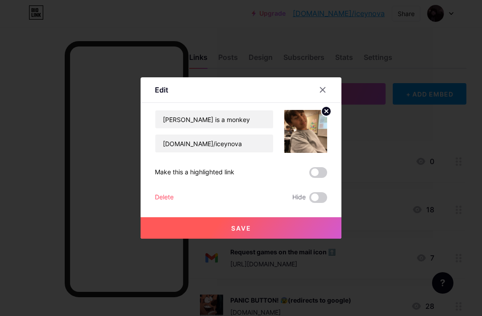
click at [460, 155] on div at bounding box center [241, 158] width 482 height 316
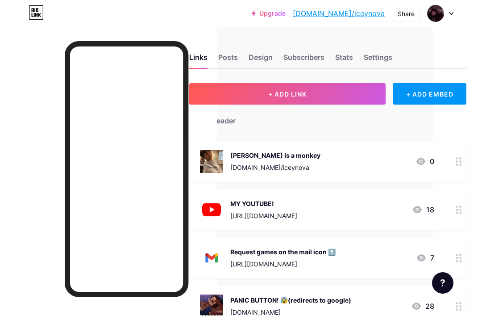
click at [448, 160] on div "[PERSON_NAME] is a monkey [DOMAIN_NAME]/iceynova 0" at bounding box center [327, 161] width 277 height 41
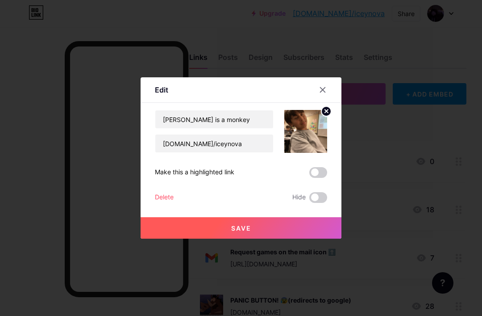
click at [326, 178] on label at bounding box center [319, 172] width 18 height 11
click at [310, 175] on input "checkbox" at bounding box center [310, 175] width 0 height 0
click at [325, 231] on button "Save" at bounding box center [241, 227] width 201 height 21
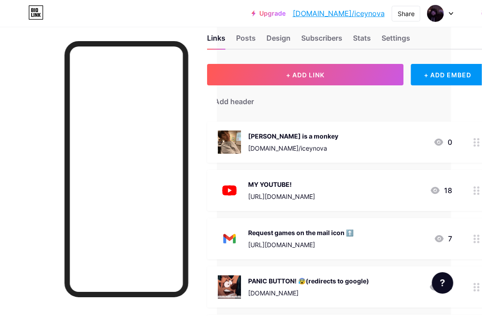
scroll to position [19, 36]
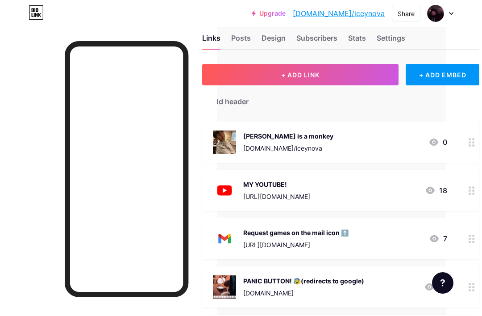
click at [477, 144] on div at bounding box center [472, 142] width 15 height 41
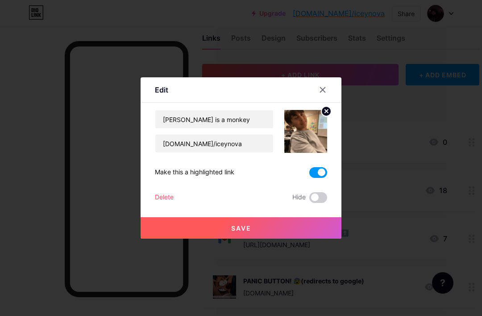
click at [324, 203] on span at bounding box center [319, 197] width 18 height 11
click at [310, 200] on input "checkbox" at bounding box center [310, 200] width 0 height 0
click at [314, 203] on span at bounding box center [319, 197] width 18 height 11
click at [310, 200] on input "checkbox" at bounding box center [310, 200] width 0 height 0
click at [330, 98] on div at bounding box center [323, 90] width 16 height 16
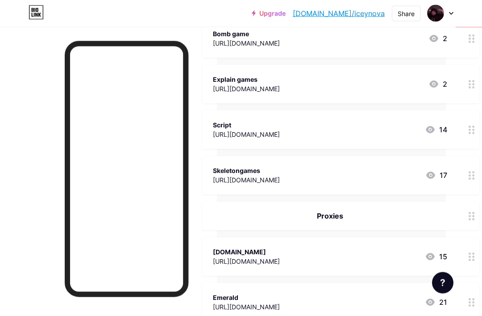
scroll to position [589, 36]
click at [370, 169] on div "Skeletongames https://bio.link/sleepyskeleton 17" at bounding box center [330, 175] width 235 height 21
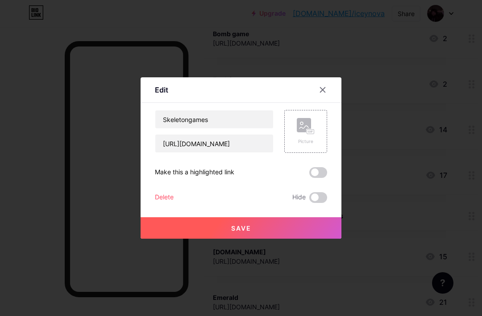
click at [295, 239] on button "Save" at bounding box center [241, 227] width 201 height 21
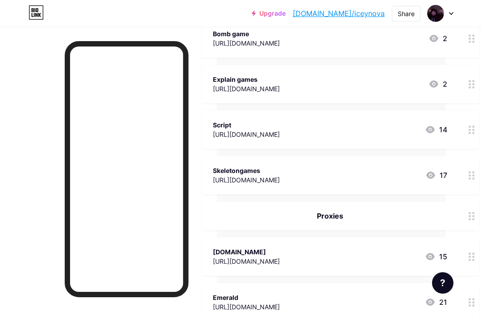
click at [321, 101] on div "Explain games https://thinkfast.fly.dev/(:landing)/ 2" at bounding box center [340, 84] width 277 height 38
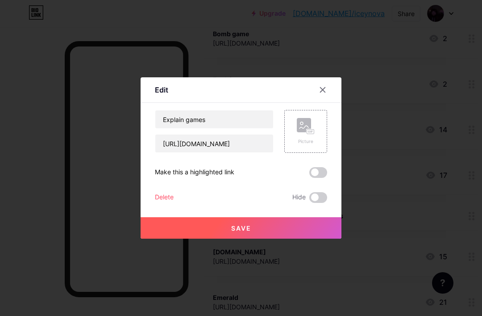
click at [334, 98] on div at bounding box center [328, 90] width 27 height 16
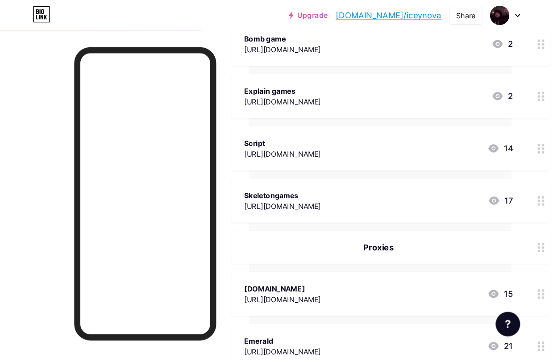
scroll to position [603, 32]
